Goal: Find contact information: Find contact information

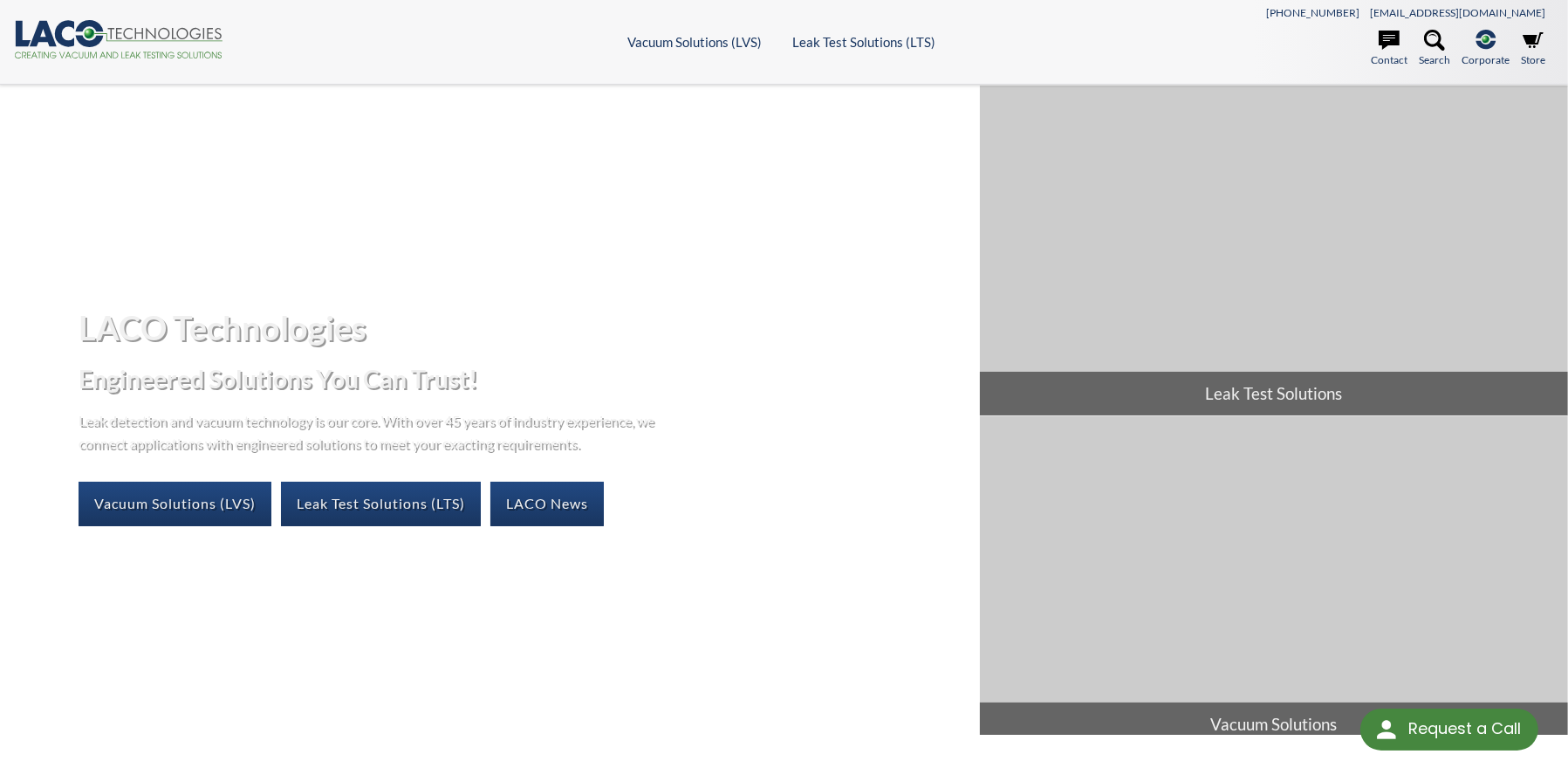
click at [452, 40] on ul "Vacuum Solutions (LVS) Products Frontier TVAC Systems Vacuum Chambers Vacuum Ov…" at bounding box center [784, 41] width 771 height 16
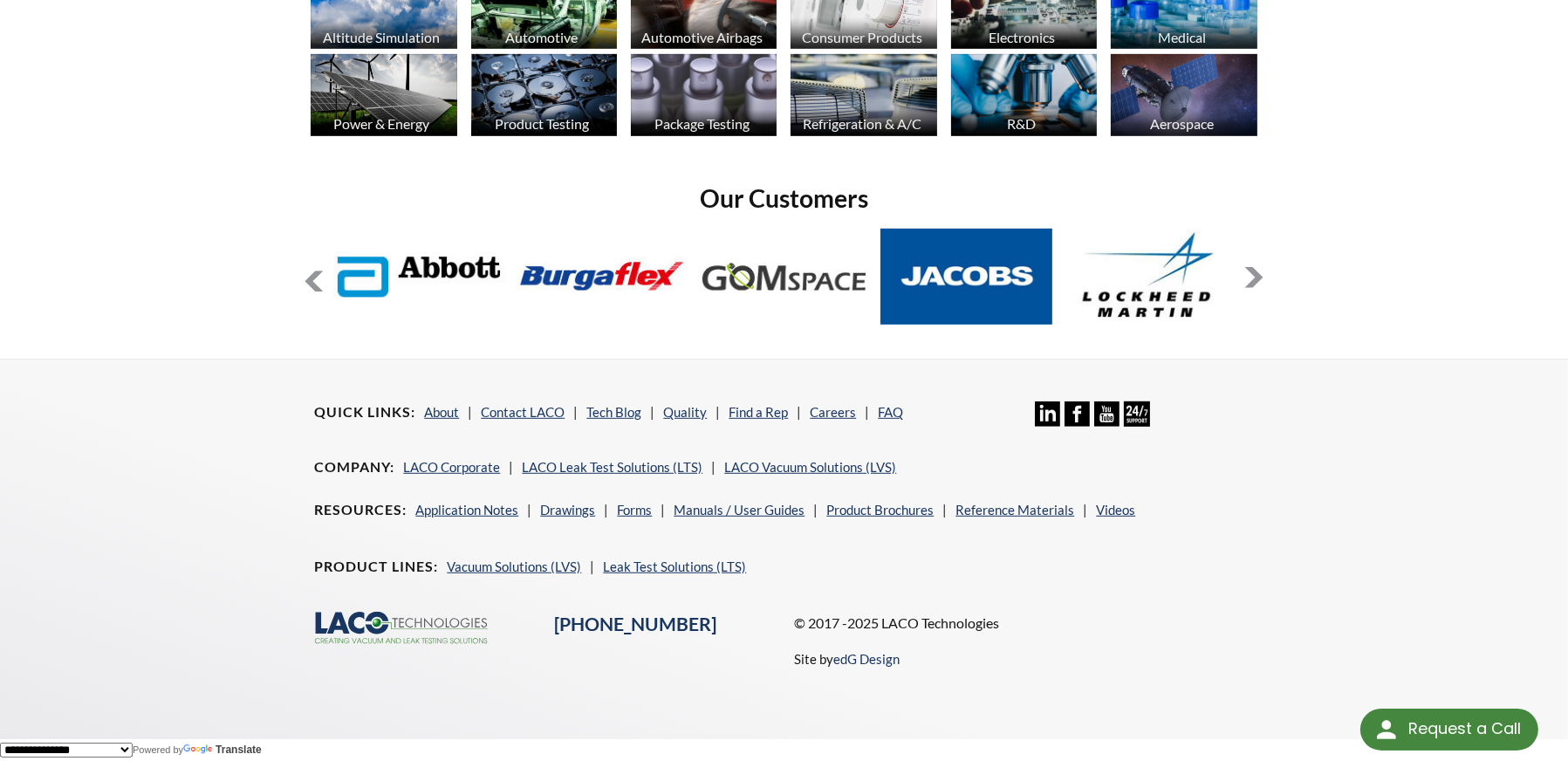
click at [1438, 424] on footer "Quick Links About Contact LACO Tech Blog Quality Find a Rep Careers FAQ Linkedi…" at bounding box center [784, 549] width 1568 height 380
click at [459, 404] on link "About" at bounding box center [442, 411] width 35 height 16
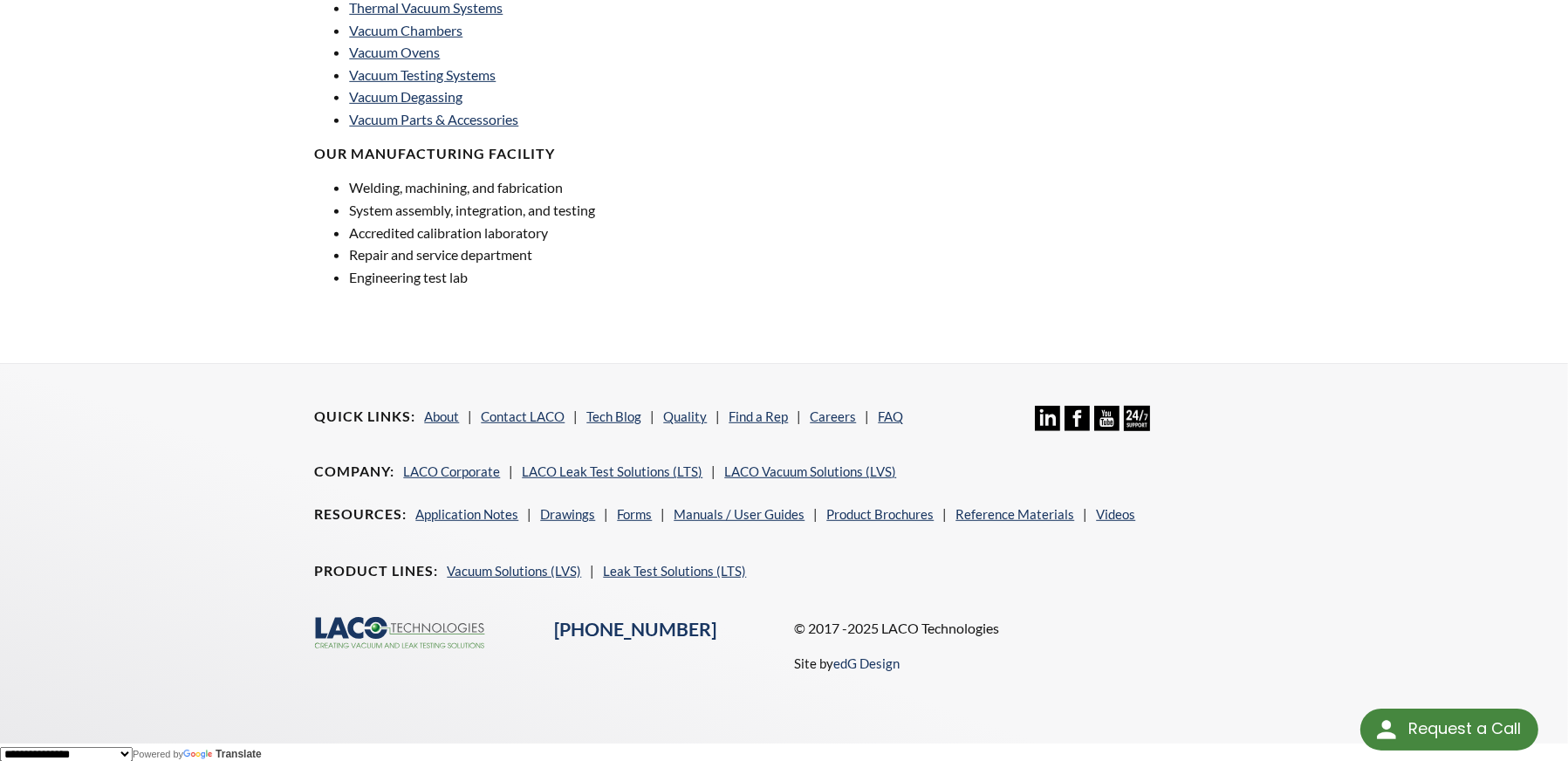
scroll to position [1292, 0]
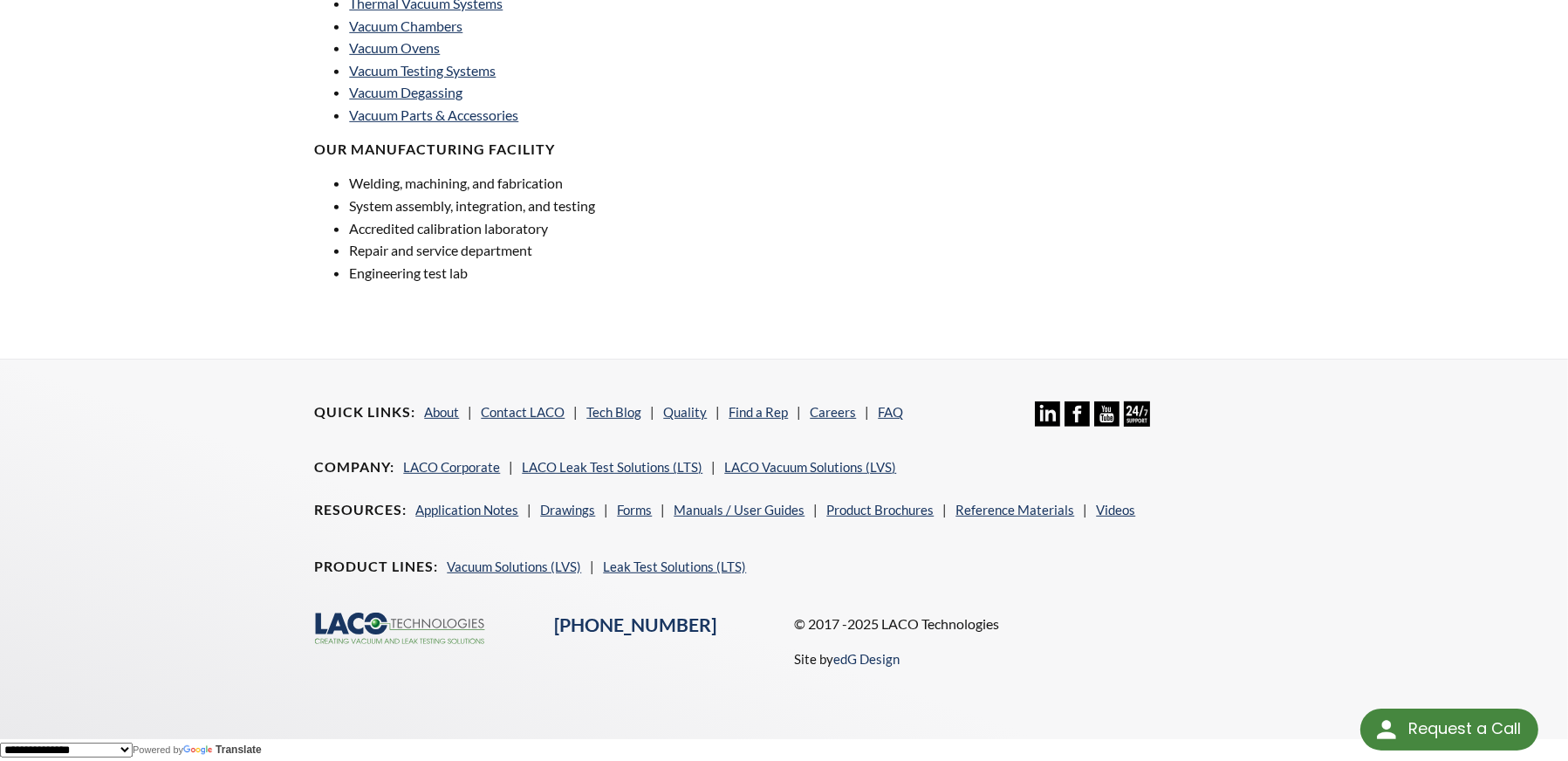
click at [1237, 297] on h4 at bounding box center [784, 307] width 939 height 18
click at [466, 459] on link "LACO Corporate" at bounding box center [451, 466] width 96 height 16
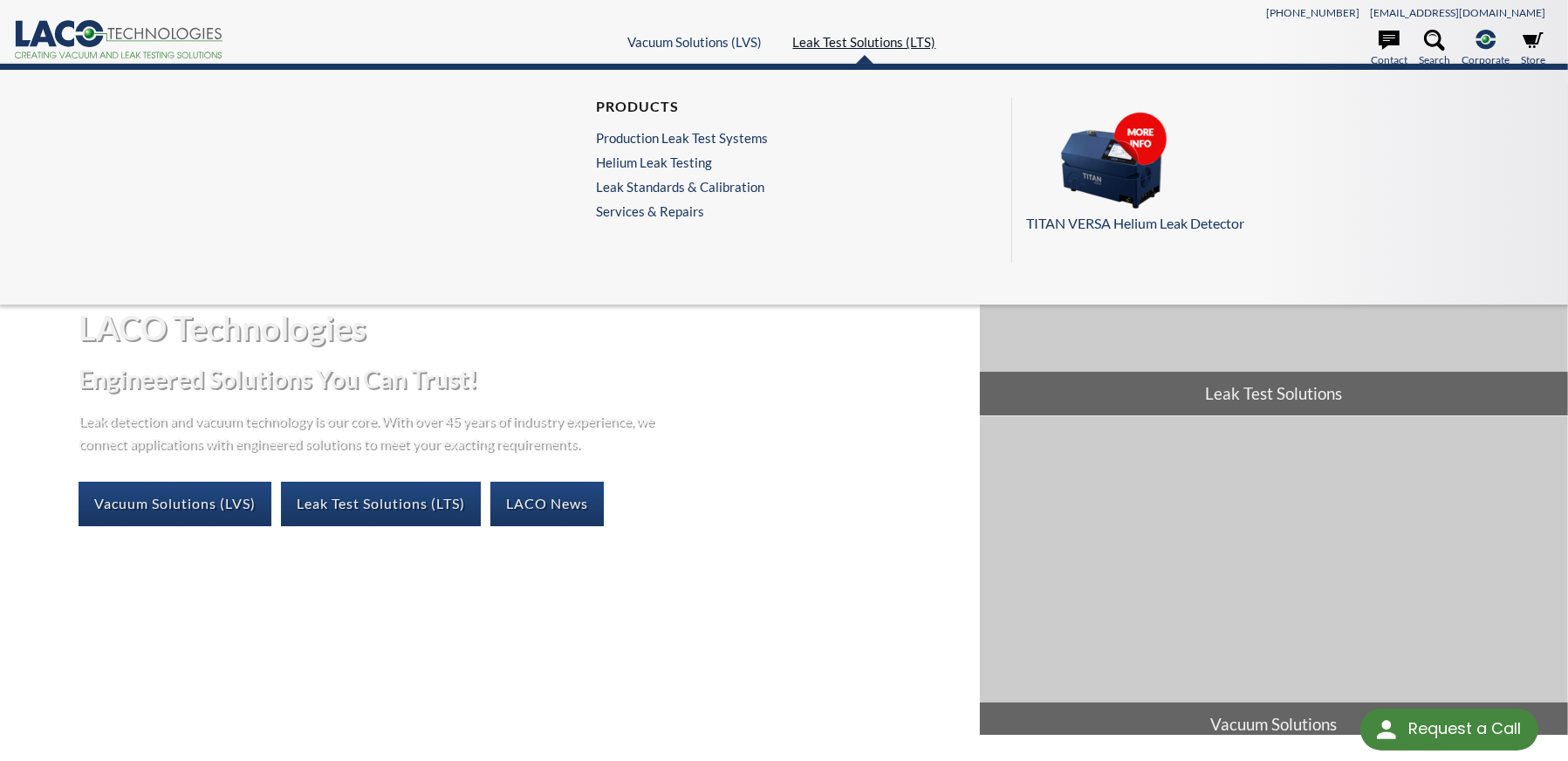
click at [848, 44] on link "Leak Test Solutions (LTS)" at bounding box center [865, 41] width 143 height 16
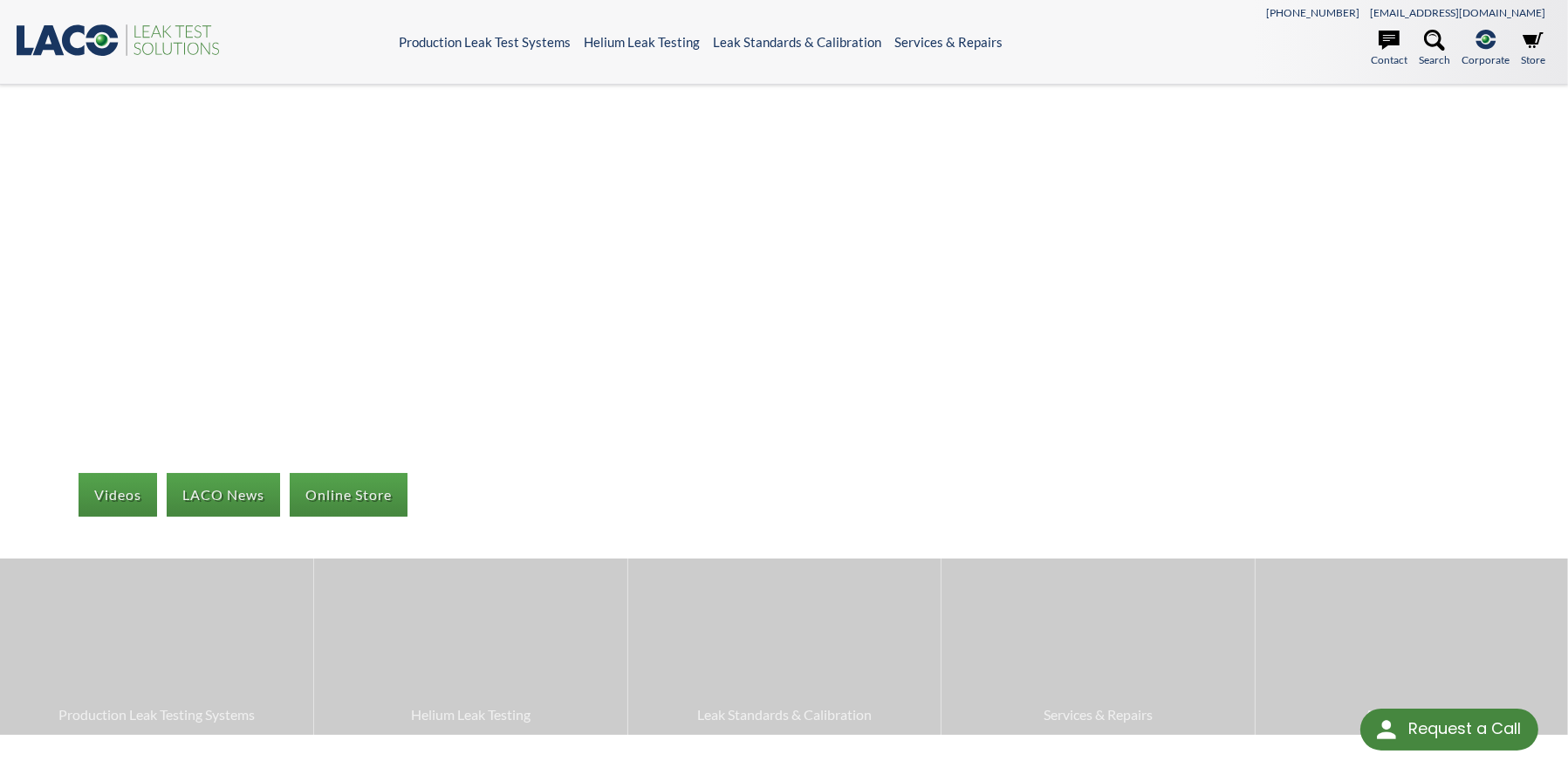
scroll to position [959, 0]
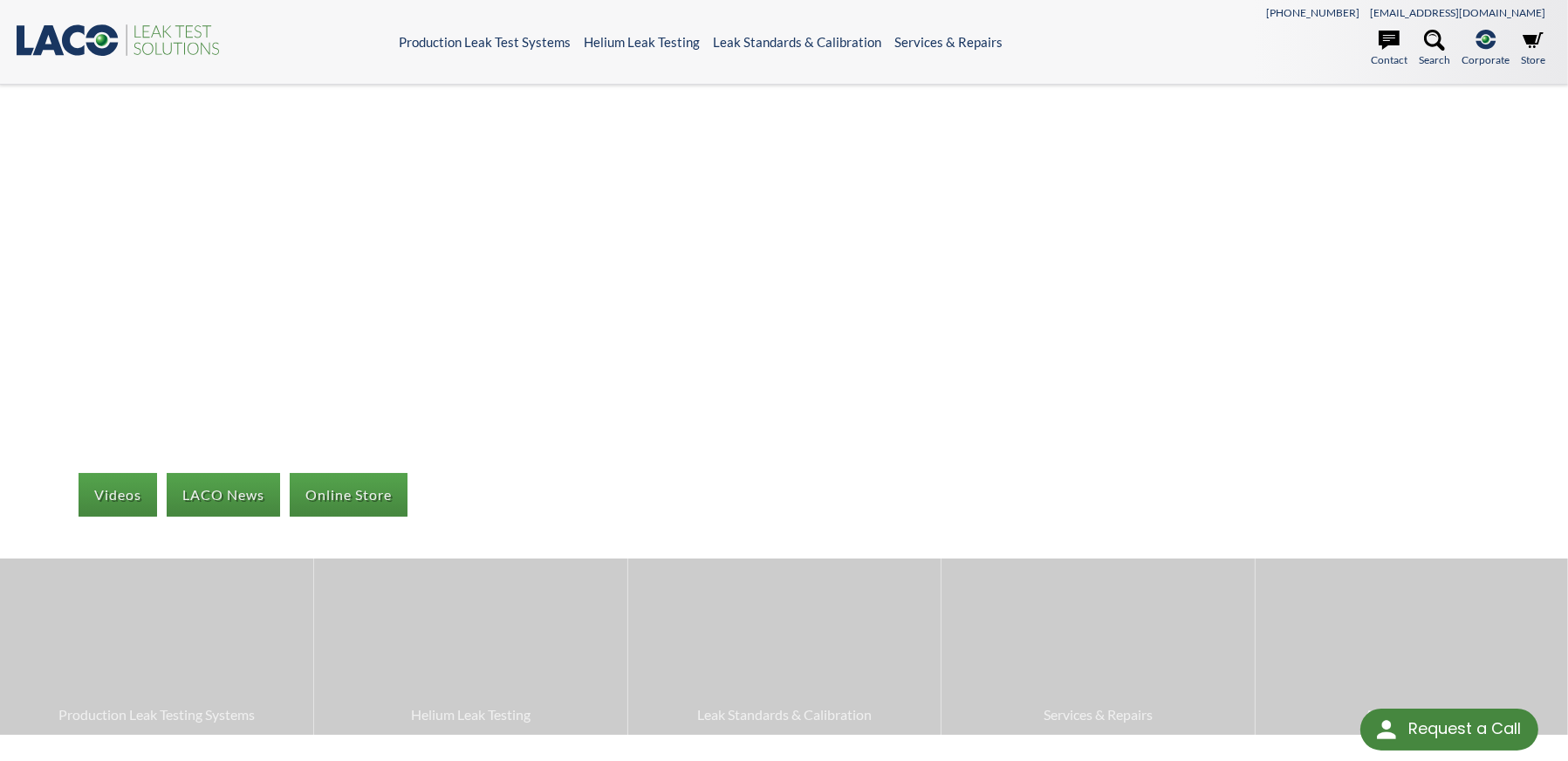
click at [1100, 12] on header ".st0{fill:#193661;} .st1{fill:url(#SVGID_1_);} .st2{fill:#46883F;} .st3{fill:no…" at bounding box center [784, 42] width 1568 height 84
click at [1379, 41] on icon at bounding box center [1389, 39] width 21 height 21
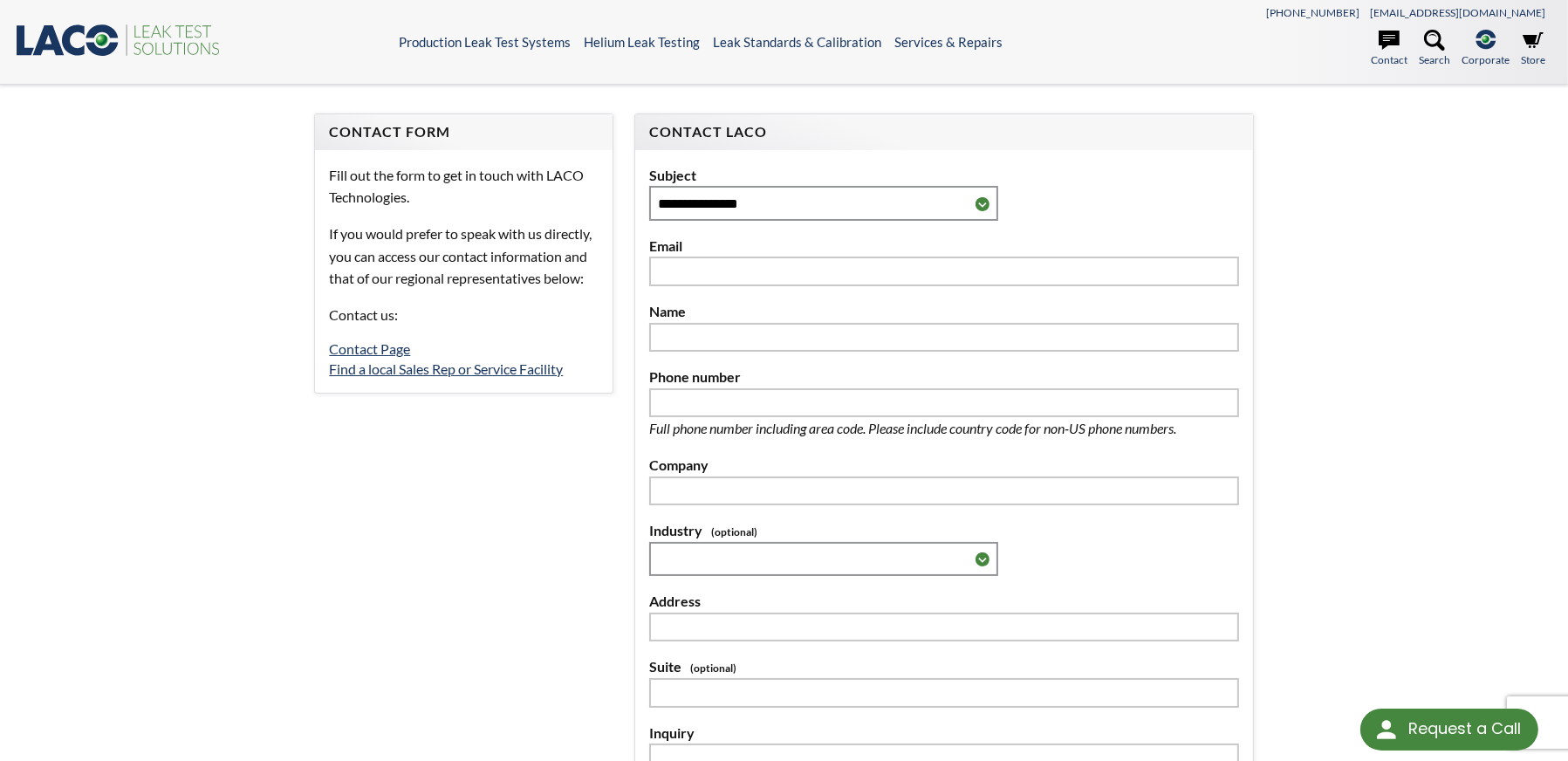
click at [299, 624] on div "**********" at bounding box center [784, 549] width 1117 height 871
click at [1440, 284] on div "**********" at bounding box center [784, 549] width 1568 height 929
click at [207, 244] on div "**********" at bounding box center [784, 549] width 1568 height 929
click at [368, 355] on link "Contact Page" at bounding box center [369, 349] width 81 height 17
click at [389, 374] on link "Find a local Sales Rep or Service Facility" at bounding box center [446, 368] width 234 height 17
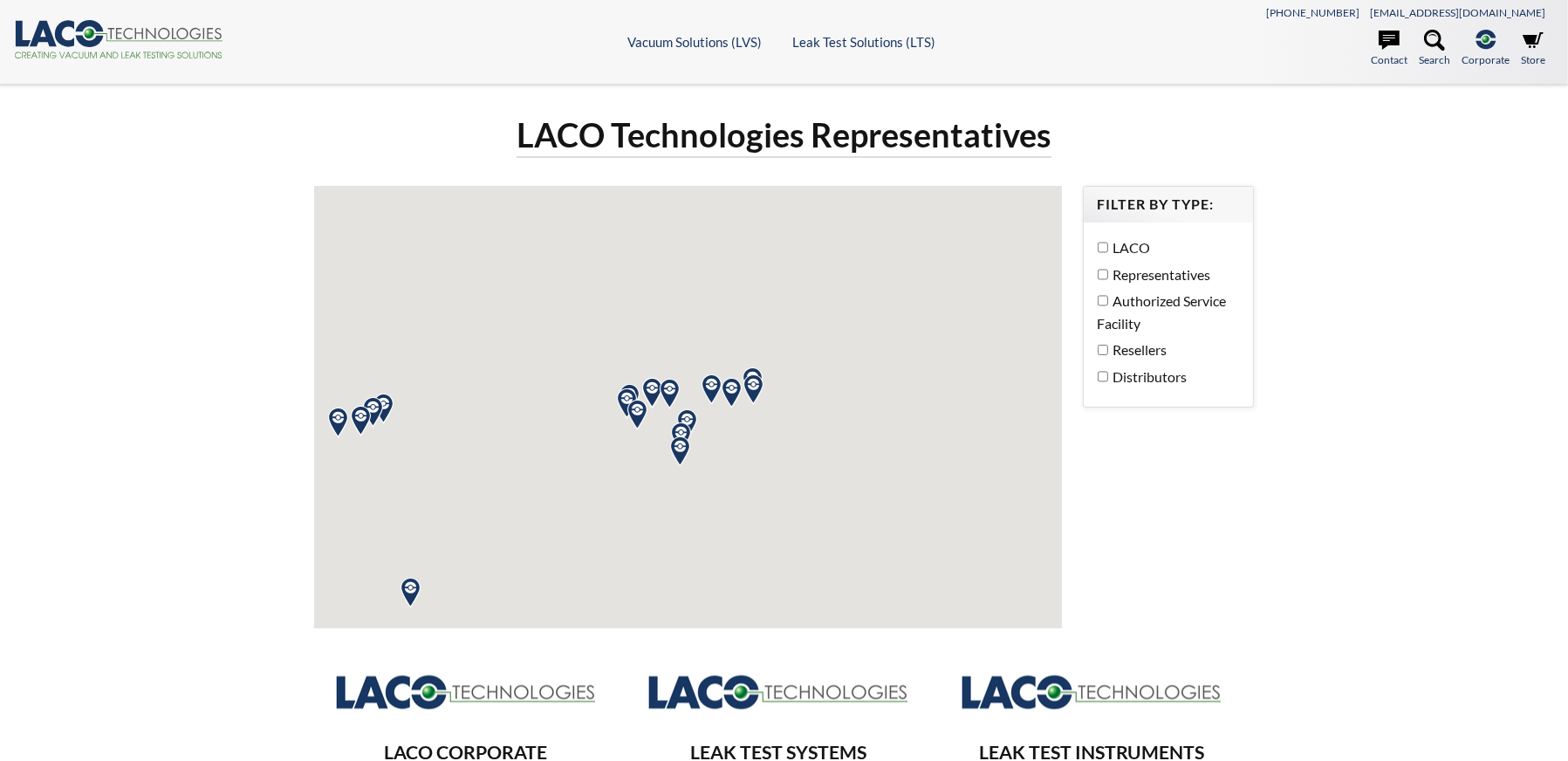
select select "Language Translate Widget"
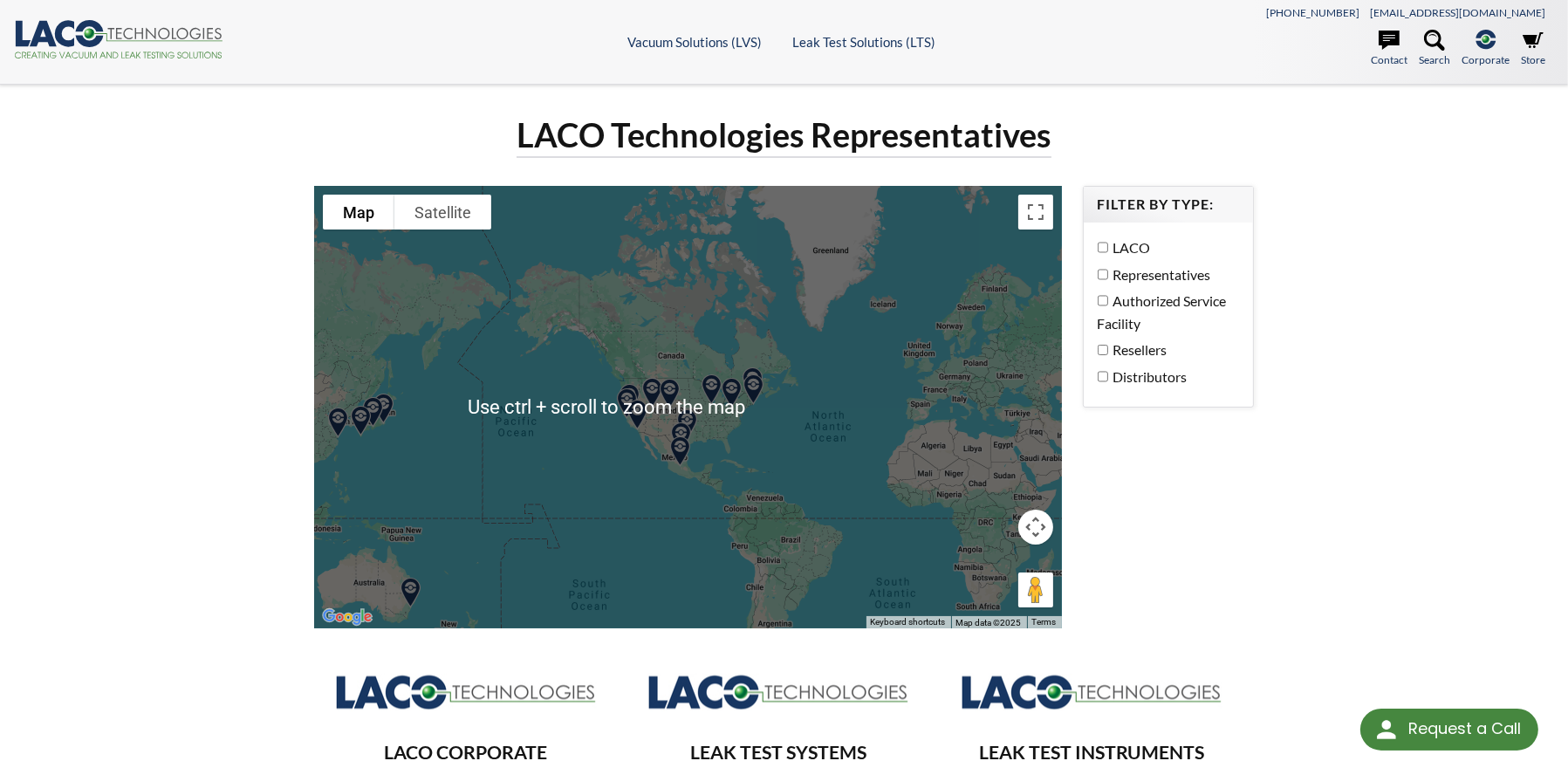
click at [1333, 372] on div "LACO Technologies Representatives To navigate the map with touch gestures doubl…" at bounding box center [784, 696] width 1117 height 1164
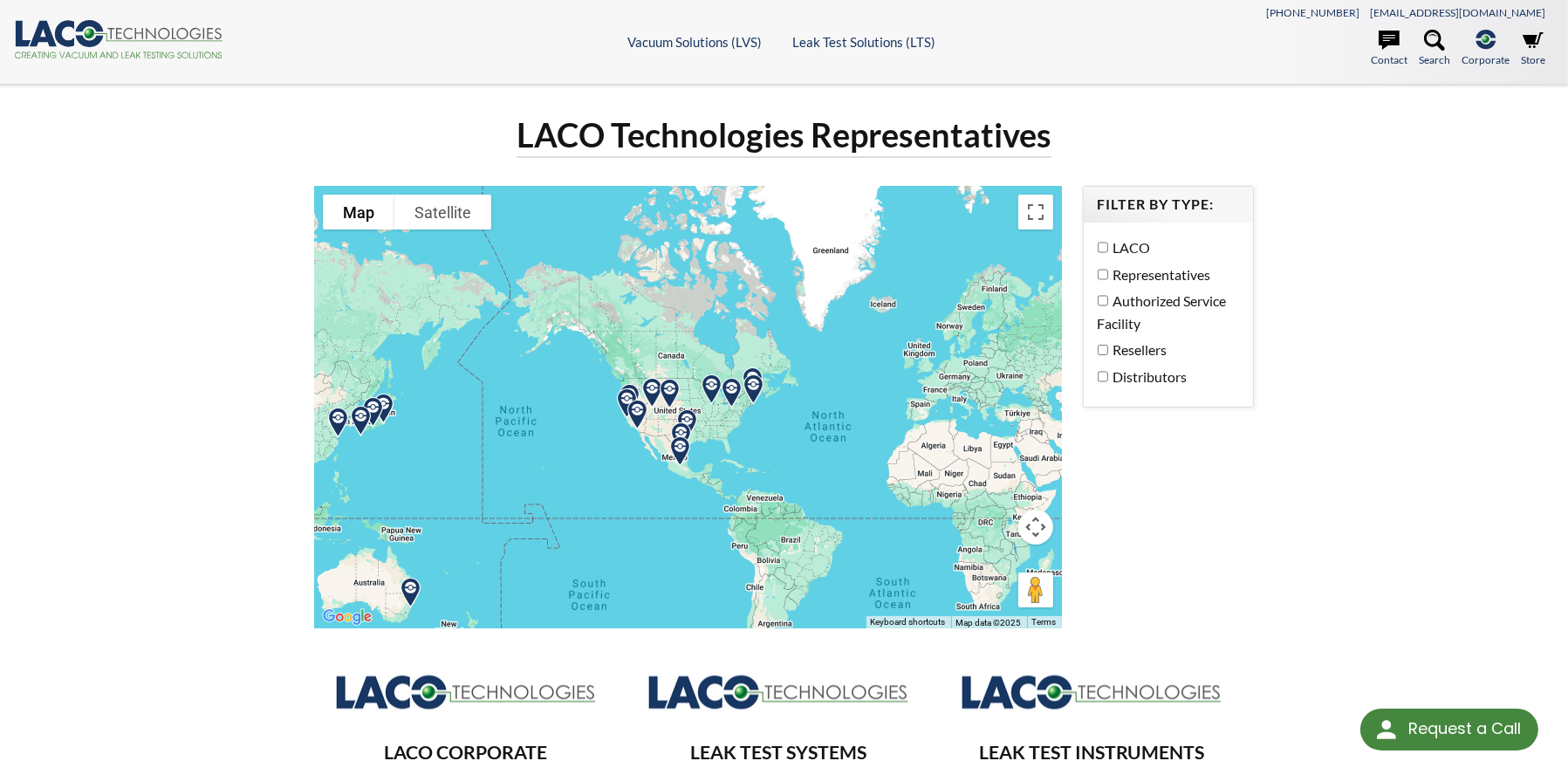
click at [487, 387] on div at bounding box center [687, 407] width 747 height 442
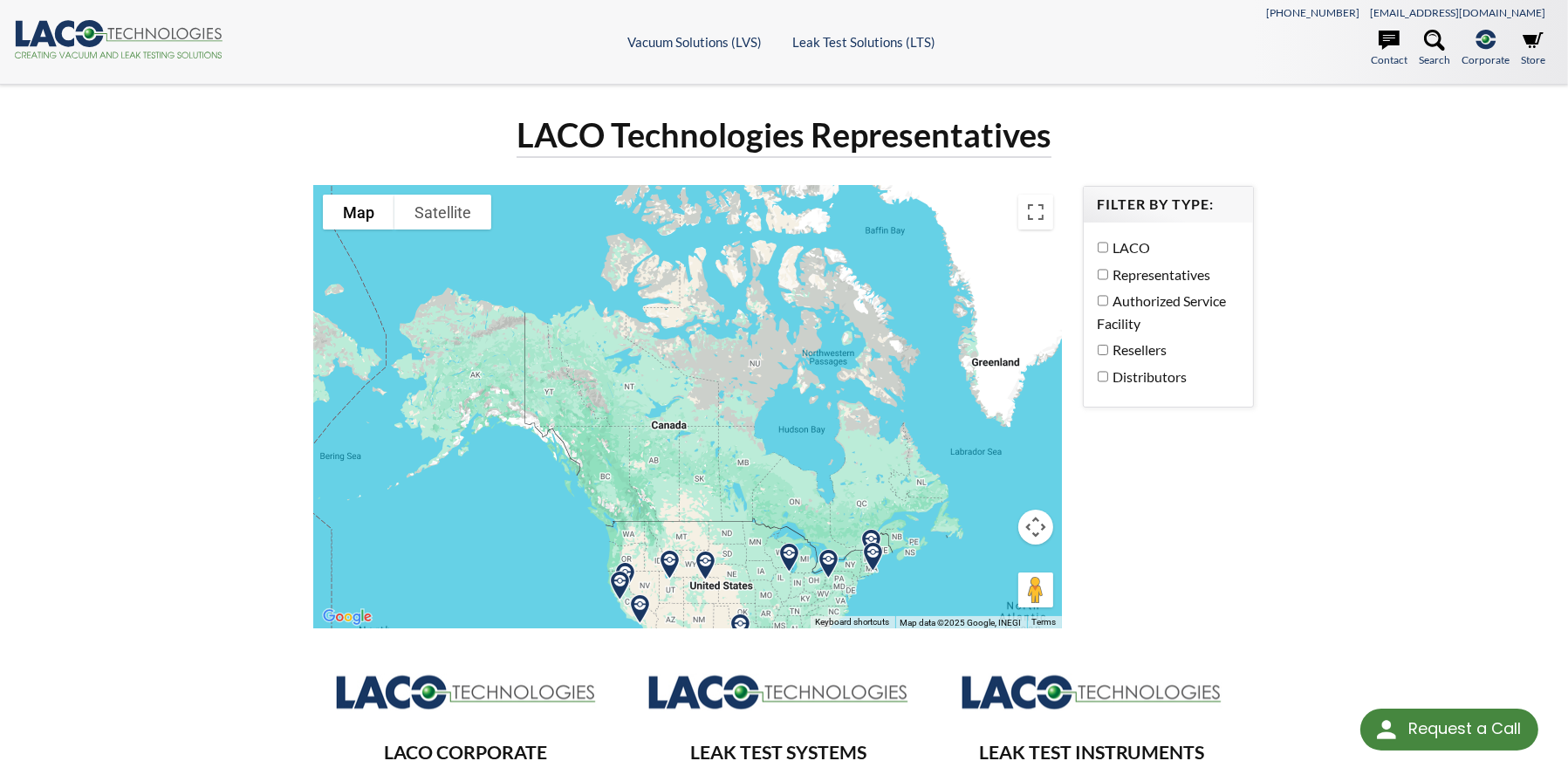
drag, startPoint x: 827, startPoint y: 341, endPoint x: 679, endPoint y: 484, distance: 205.8
click at [679, 484] on div at bounding box center [687, 407] width 747 height 442
click at [669, 453] on div at bounding box center [687, 407] width 747 height 442
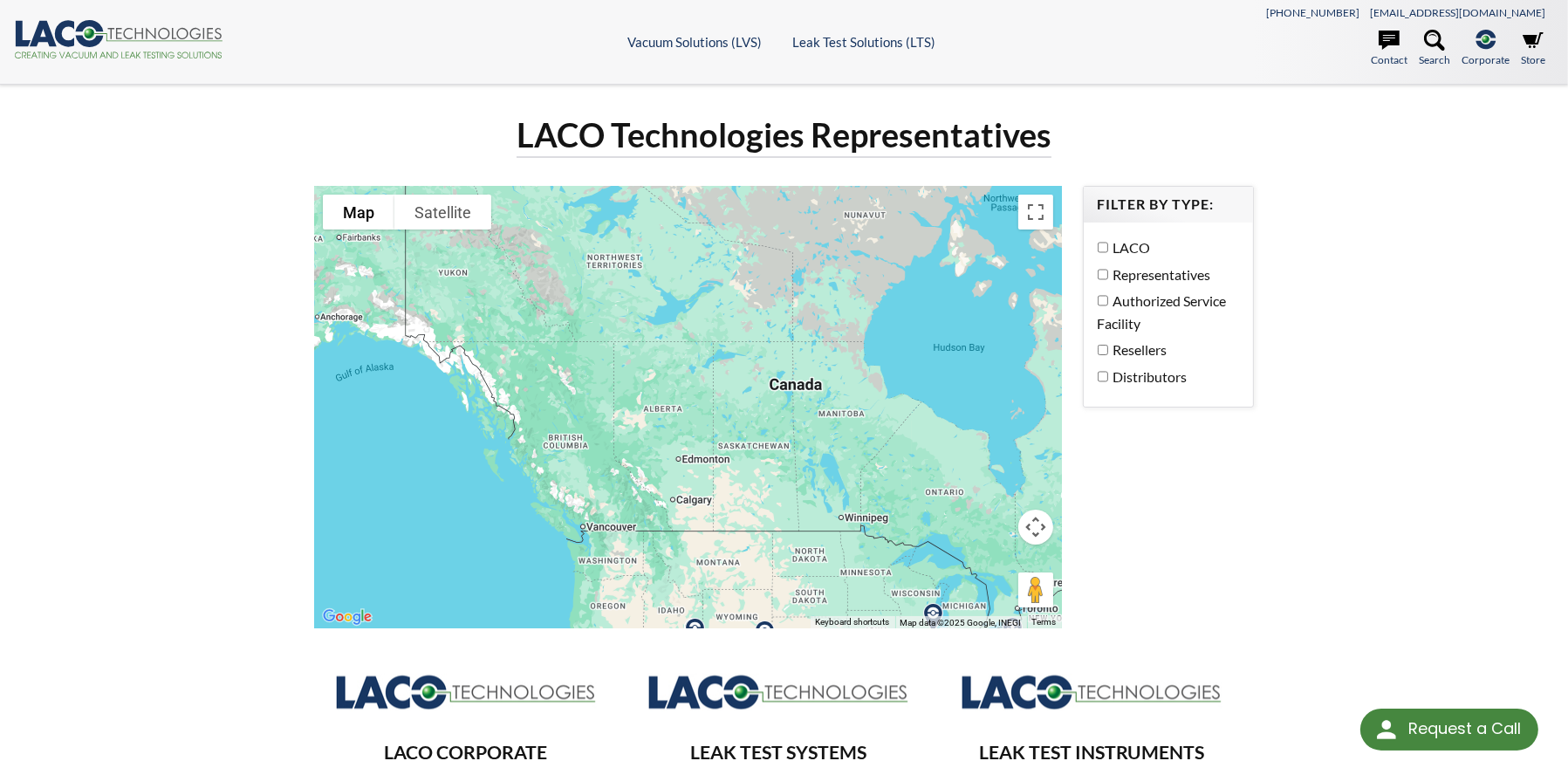
drag, startPoint x: 658, startPoint y: 469, endPoint x: 682, endPoint y: 402, distance: 71.2
click at [682, 402] on div at bounding box center [687, 407] width 747 height 442
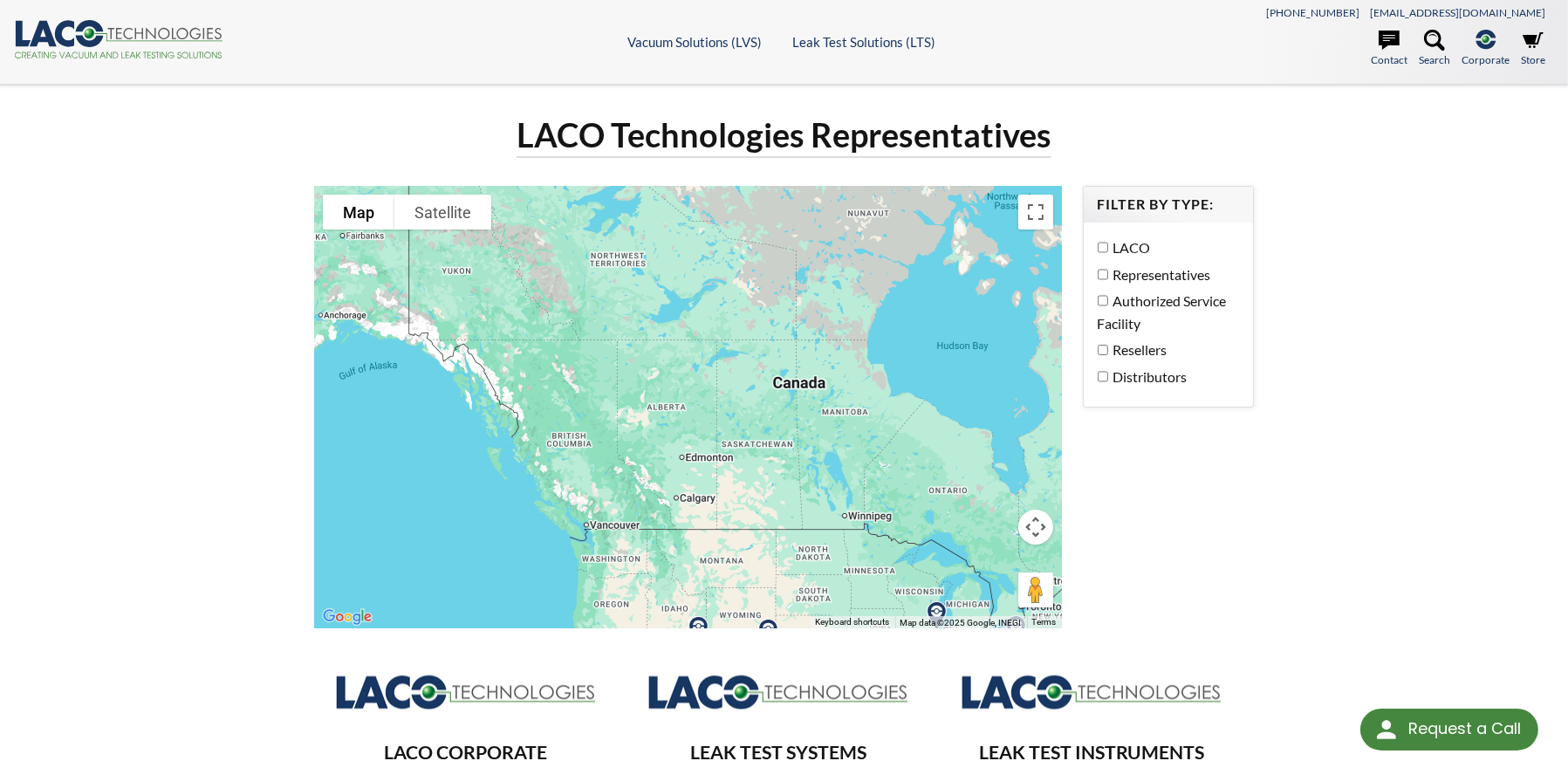
click at [662, 452] on div at bounding box center [687, 407] width 747 height 442
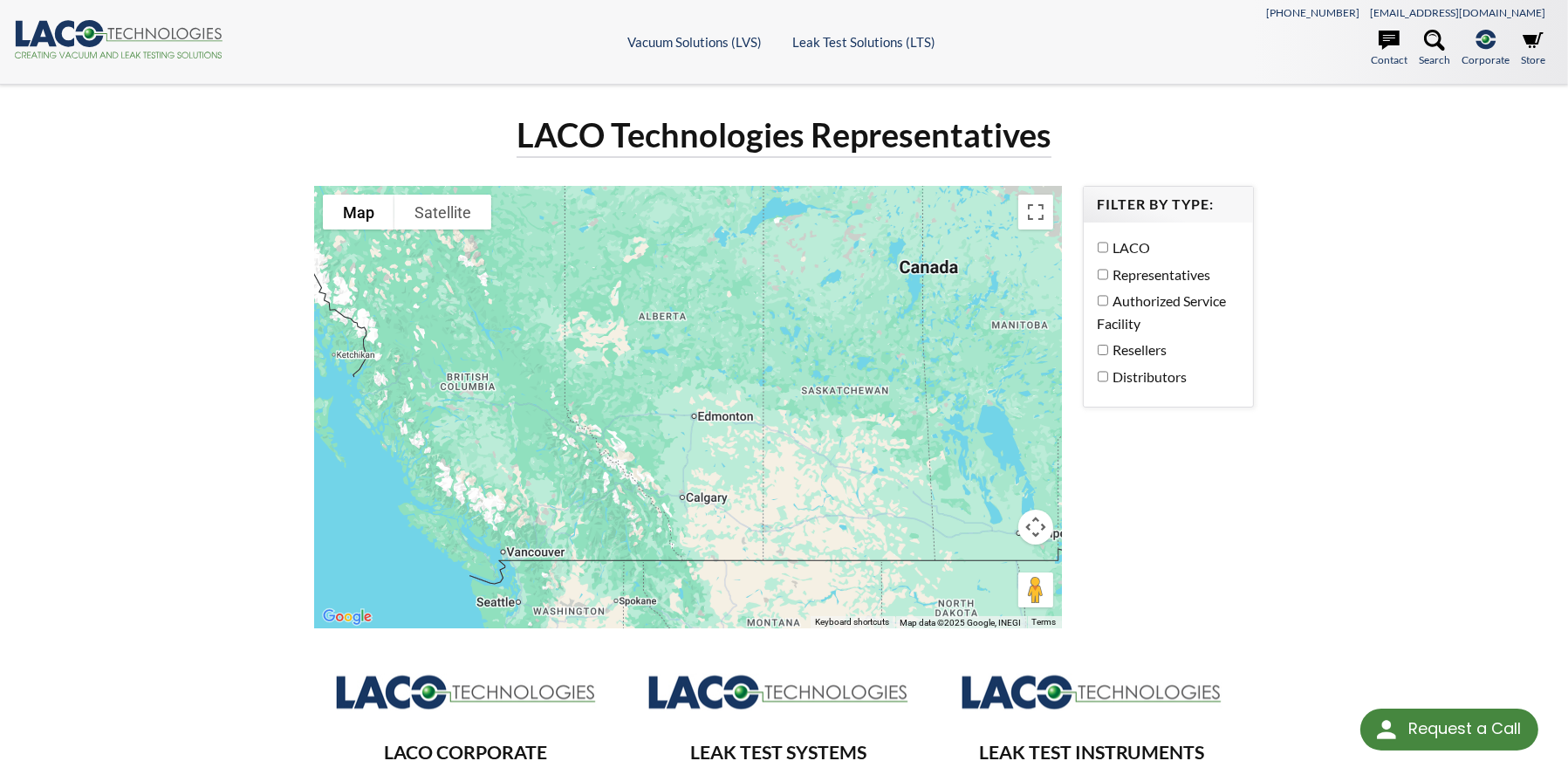
drag, startPoint x: 747, startPoint y: 431, endPoint x: 736, endPoint y: 364, distance: 67.9
click at [736, 364] on div at bounding box center [687, 407] width 747 height 442
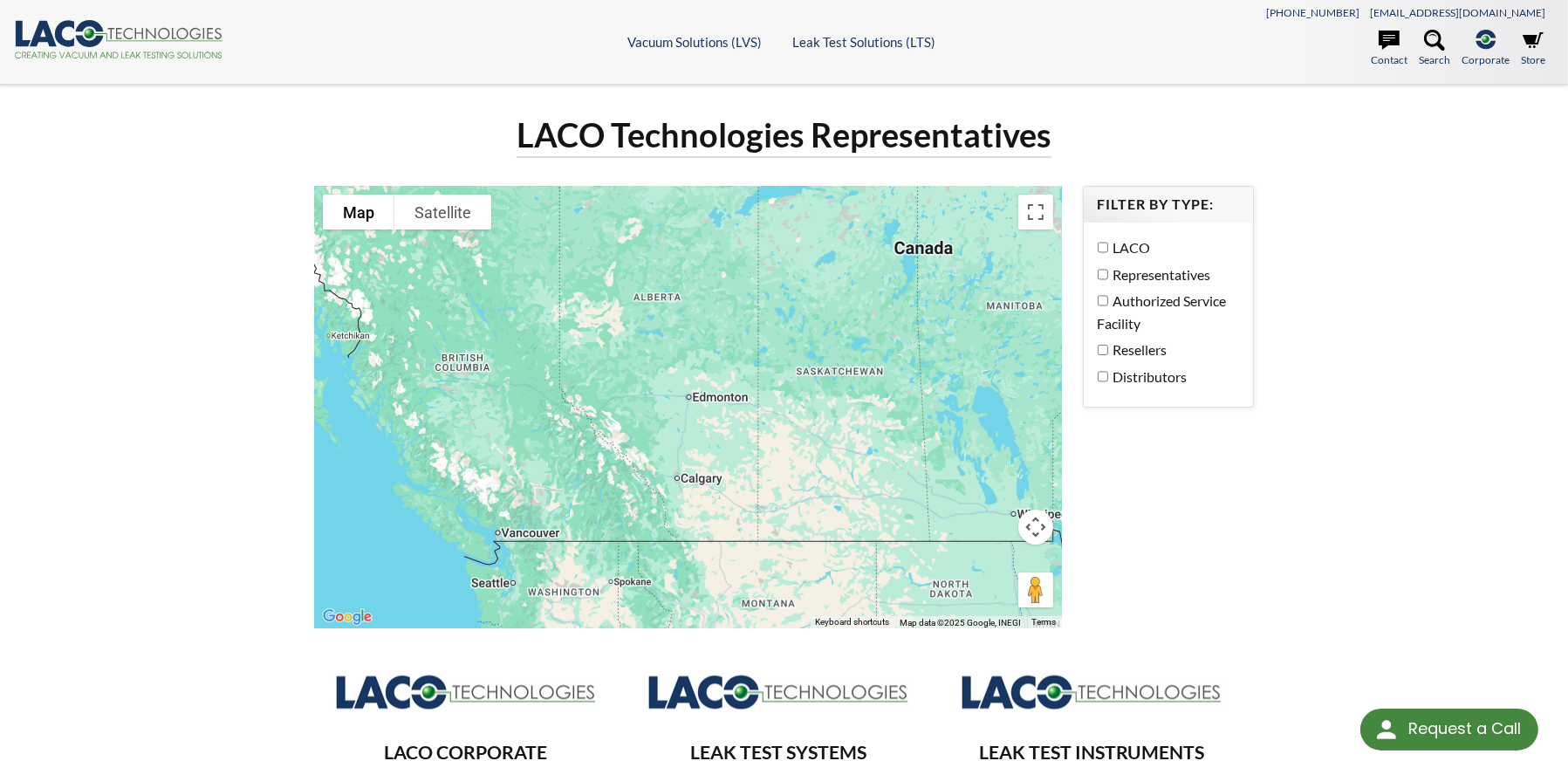
click at [1212, 401] on div "LACO Representatives Authorized Service Facility Resellers Distributors" at bounding box center [1168, 314] width 169 height 184
